Goal: Information Seeking & Learning: Learn about a topic

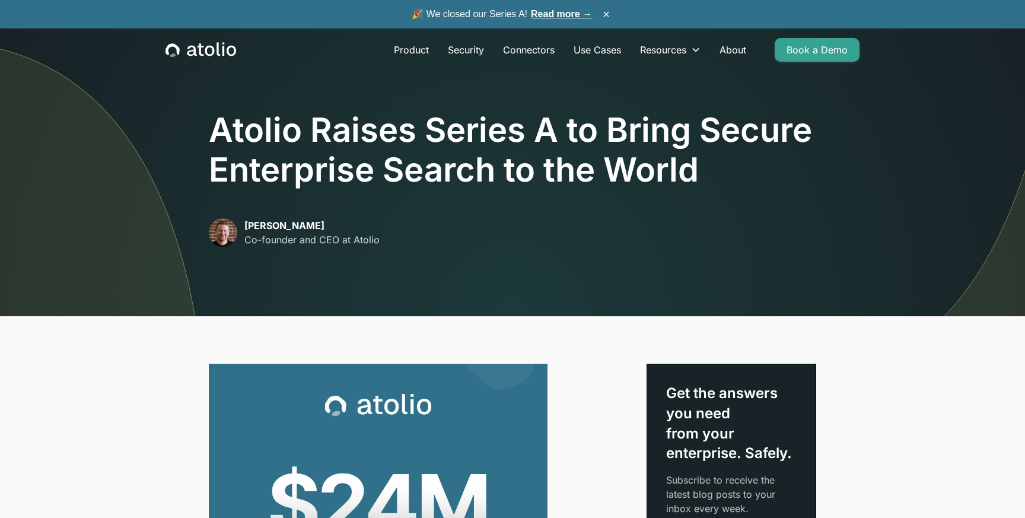
click at [242, 59] on div "Product Security Connectors Use Cases Resources Blog Podcast Case Studies Docum…" at bounding box center [512, 49] width 722 height 43
click at [232, 53] on icon "home" at bounding box center [200, 49] width 71 height 15
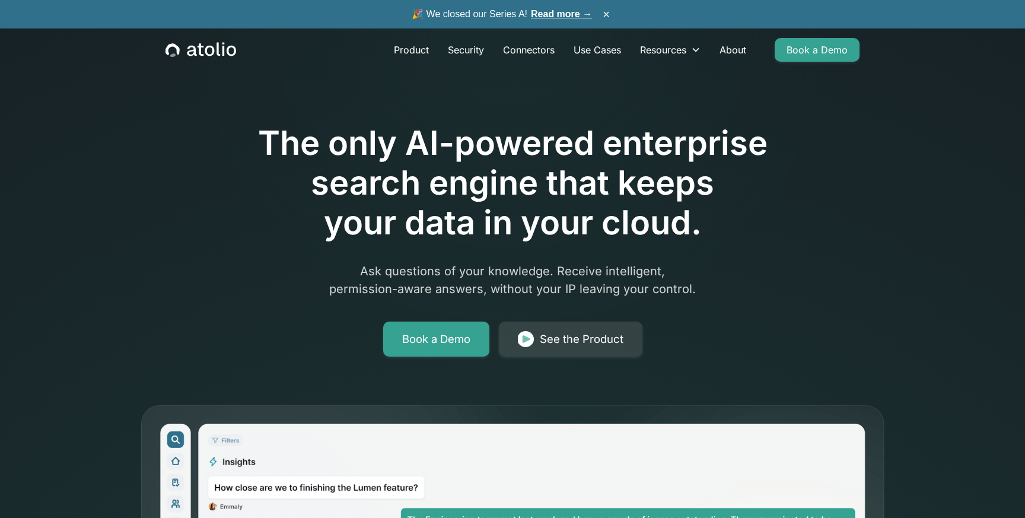
click at [546, 15] on link "Read more →" at bounding box center [561, 14] width 61 height 10
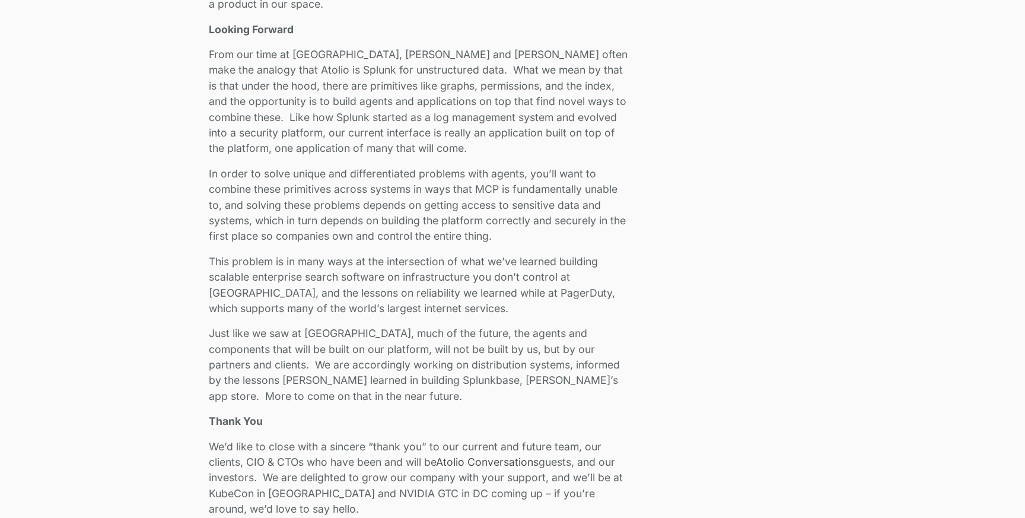
scroll to position [2277, 0]
